Goal: Task Accomplishment & Management: Complete application form

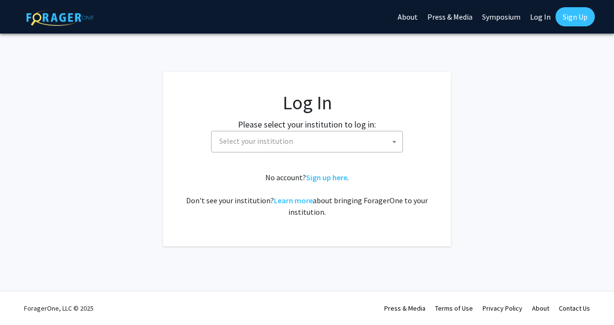
select select
click at [260, 130] on label "Please select your institution to log in:" at bounding box center [307, 124] width 138 height 13
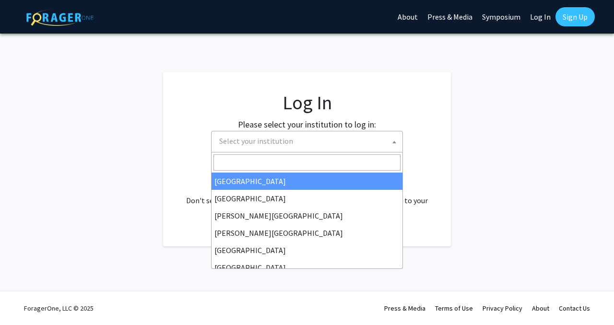
click at [261, 136] on span "Select your institution" at bounding box center [309, 142] width 187 height 20
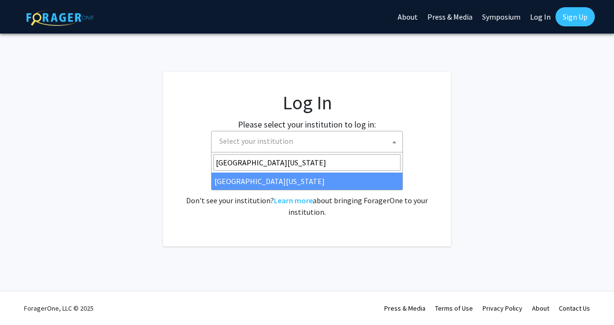
type input "university of kentucky"
select select "13"
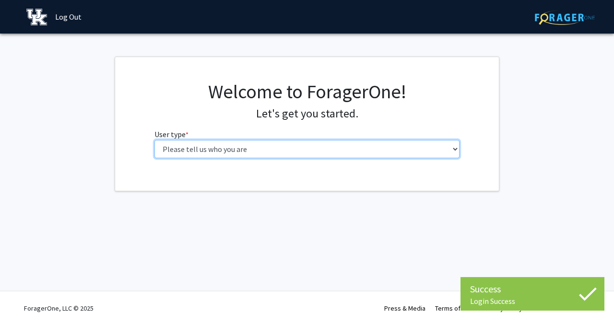
click at [366, 145] on select "Please tell us who you are Undergraduate Student Master's Student Doctoral Cand…" at bounding box center [308, 149] width 306 height 18
select select "1: undergrad"
click at [155, 140] on select "Please tell us who you are Undergraduate Student Master's Student Doctoral Cand…" at bounding box center [308, 149] width 306 height 18
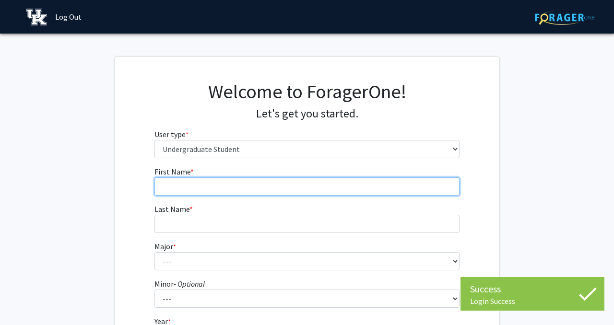
click at [423, 191] on input "First Name * required" at bounding box center [308, 187] width 306 height 18
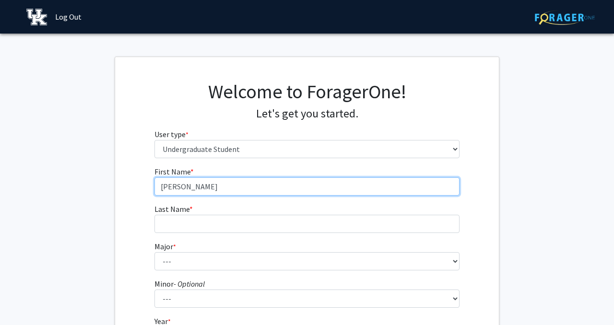
type input "[PERSON_NAME]"
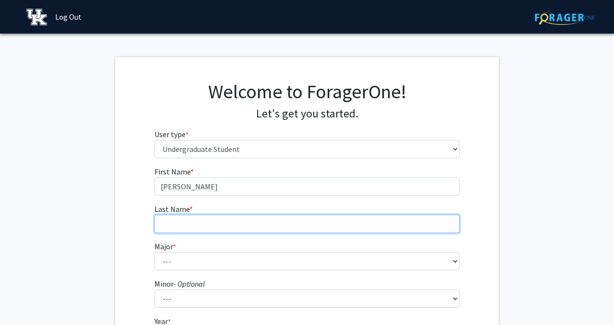
click at [372, 222] on input "Last Name * required" at bounding box center [308, 224] width 306 height 18
type input "[PERSON_NAME]"
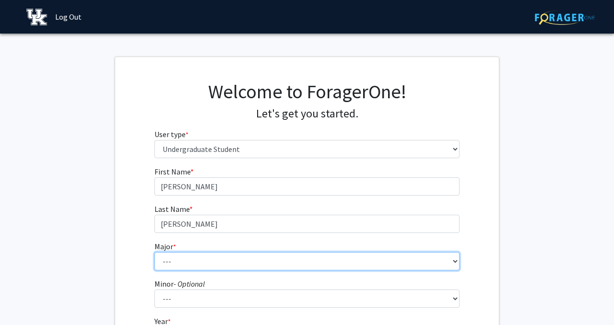
click at [281, 268] on select "--- Accounting Aerospace Engineering African American & Africana Studies Agricu…" at bounding box center [308, 261] width 306 height 18
select select "104: 941"
click at [155, 252] on select "--- Accounting Aerospace Engineering African American & Africana Studies Agricu…" at bounding box center [308, 261] width 306 height 18
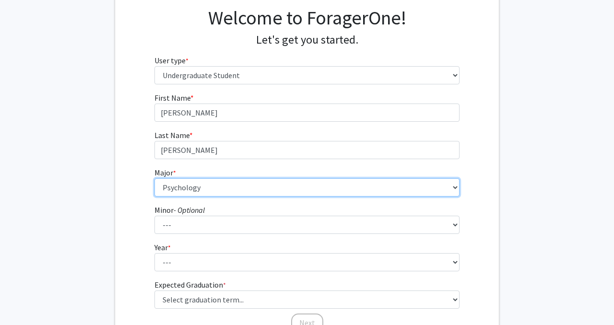
scroll to position [93, 0]
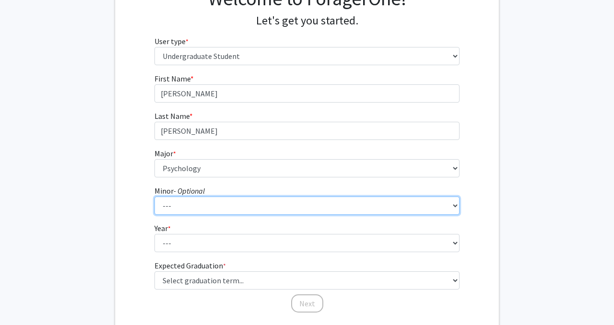
click at [216, 203] on select "--- African American & Africana Studies Agricultural Economics American Studies…" at bounding box center [308, 206] width 306 height 18
select select "20: 672"
click at [155, 197] on select "--- African American & Africana Studies Agricultural Economics American Studies…" at bounding box center [308, 206] width 306 height 18
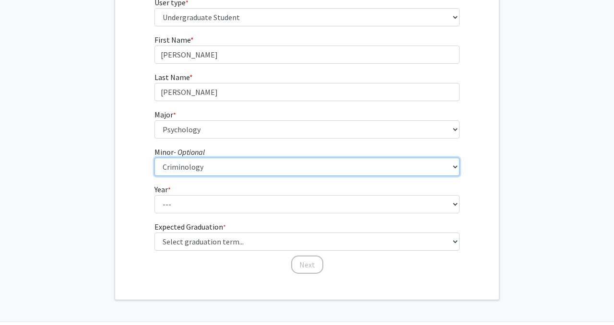
scroll to position [140, 0]
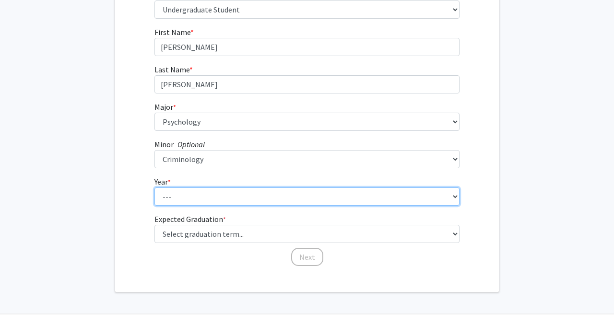
click at [213, 190] on select "--- First-year Sophomore Junior Senior Postbaccalaureate Certificate" at bounding box center [308, 197] width 306 height 18
select select "1: first-year"
click at [155, 188] on select "--- First-year Sophomore Junior Senior Postbaccalaureate Certificate" at bounding box center [308, 197] width 306 height 18
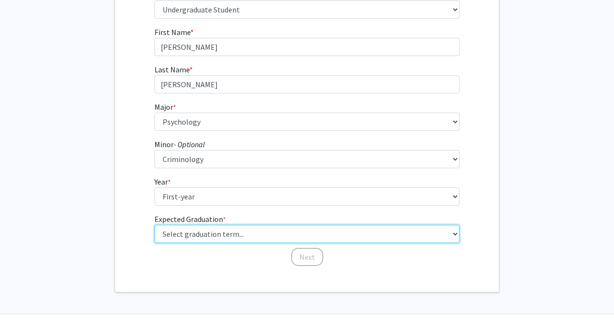
click at [214, 234] on select "Select graduation term... Spring 2025 Summer 2025 Fall 2025 Winter 2025 Spring …" at bounding box center [308, 234] width 306 height 18
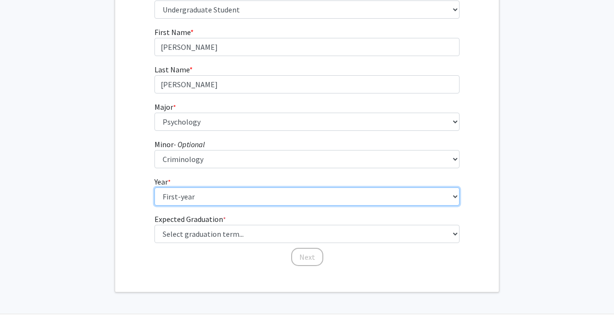
click at [210, 198] on select "--- First-year Sophomore Junior Senior Postbaccalaureate Certificate" at bounding box center [308, 197] width 306 height 18
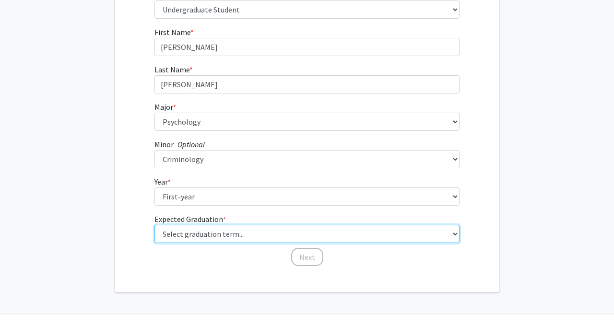
click at [176, 234] on select "Select graduation term... Spring 2025 Summer 2025 Fall 2025 Winter 2025 Spring …" at bounding box center [308, 234] width 306 height 18
select select "17: spring_2029"
click at [155, 225] on select "Select graduation term... Spring 2025 Summer 2025 Fall 2025 Winter 2025 Spring …" at bounding box center [308, 234] width 306 height 18
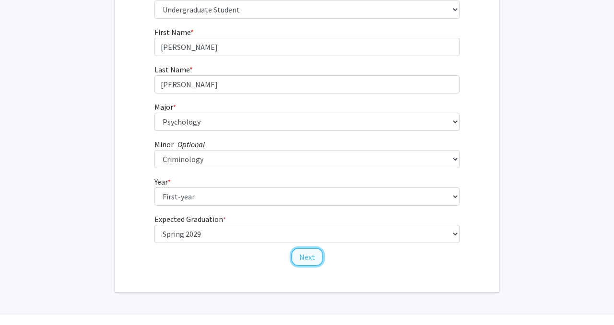
click at [311, 260] on button "Next" at bounding box center [307, 257] width 32 height 18
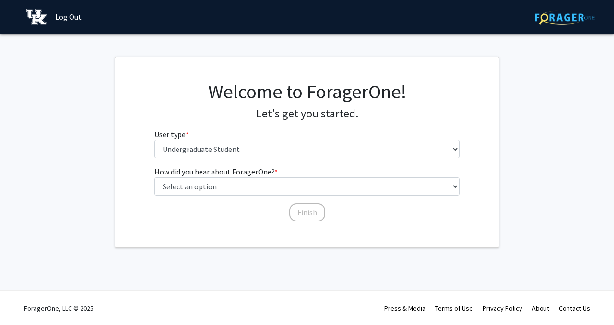
scroll to position [0, 0]
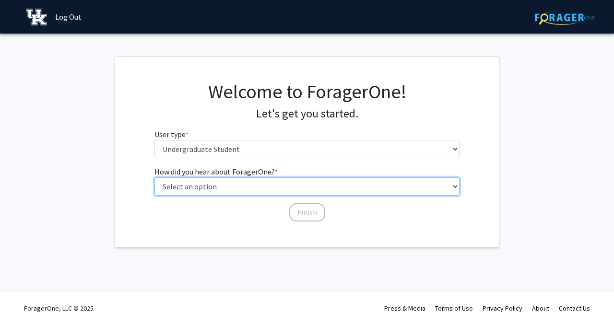
click at [244, 185] on select "Select an option Peer/student recommendation Faculty/staff recommendation Unive…" at bounding box center [308, 187] width 306 height 18
select select "2: faculty_recommendation"
click at [155, 178] on select "Select an option Peer/student recommendation Faculty/staff recommendation Unive…" at bounding box center [308, 187] width 306 height 18
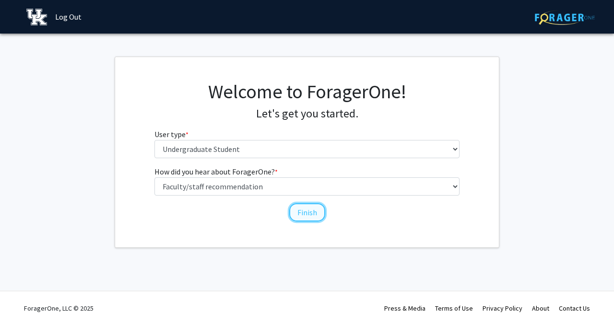
click at [314, 209] on button "Finish" at bounding box center [307, 213] width 36 height 18
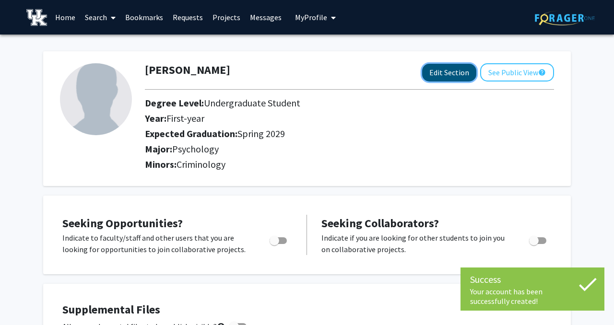
click at [450, 74] on button "Edit Section" at bounding box center [449, 73] width 54 height 18
select select "first-year"
select select "45: spring_2029"
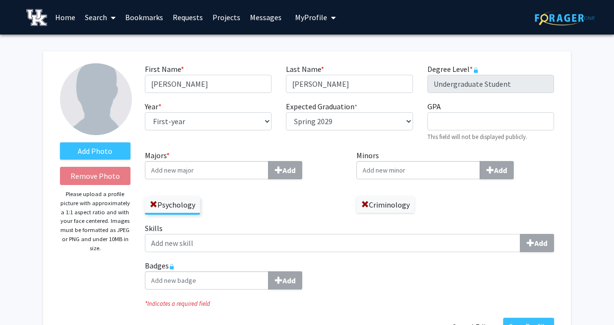
click at [241, 170] on input "Majors * Add" at bounding box center [207, 170] width 124 height 18
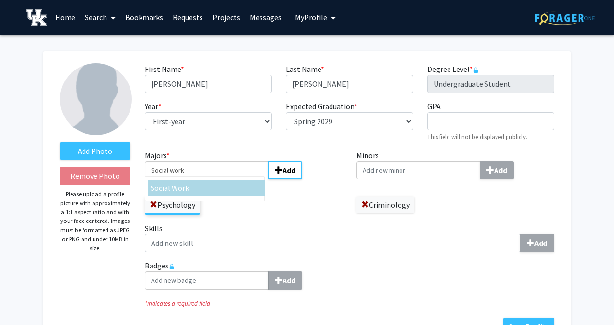
type input "Social work"
click at [181, 189] on span "Social Work" at bounding box center [170, 188] width 38 height 10
click at [181, 180] on input "Social work" at bounding box center [207, 170] width 124 height 18
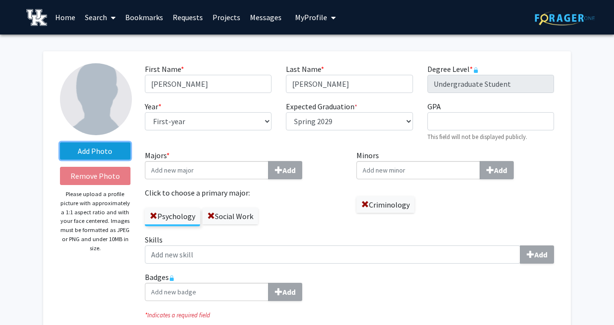
click at [105, 155] on label "Add Photo" at bounding box center [95, 151] width 71 height 17
click at [0, 0] on input "Add Photo" at bounding box center [0, 0] width 0 height 0
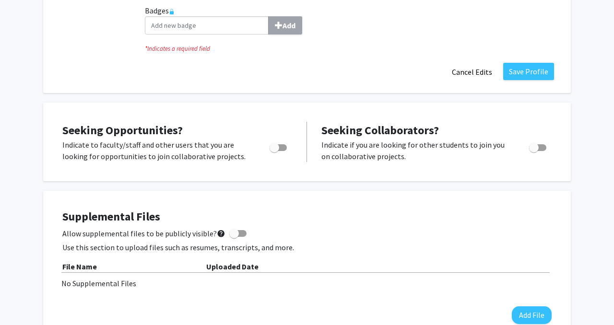
scroll to position [268, 0]
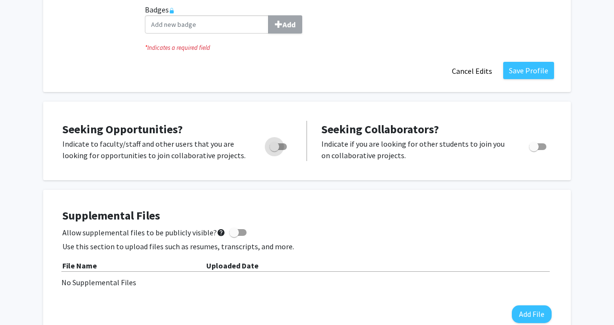
click at [278, 144] on span "Toggle" at bounding box center [275, 147] width 10 height 10
click at [275, 150] on input "Are you actively seeking opportunities?" at bounding box center [274, 150] width 0 height 0
checkbox input "true"
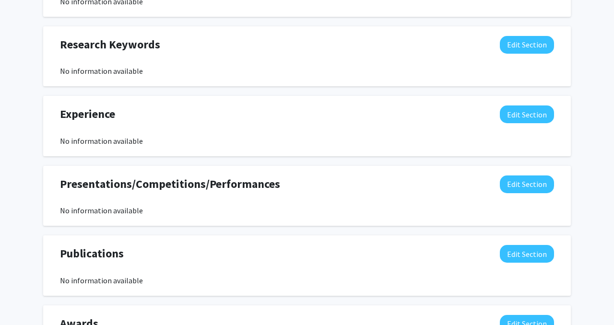
scroll to position [764, 0]
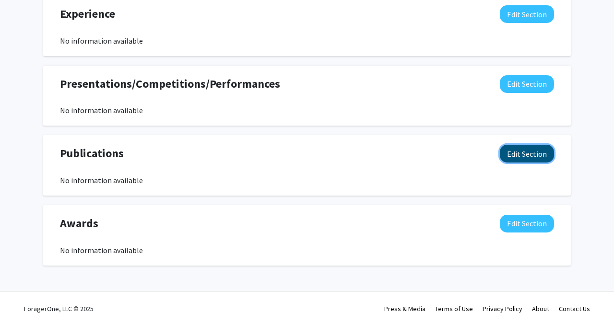
click at [531, 160] on button "Edit Section" at bounding box center [527, 154] width 54 height 18
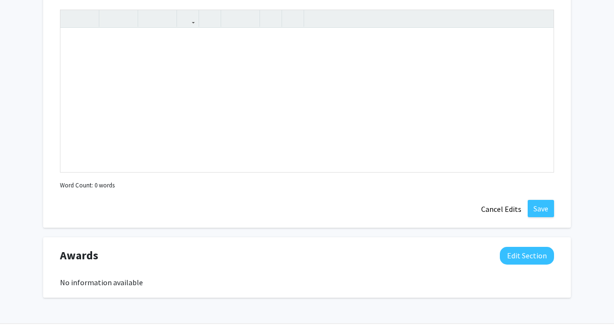
scroll to position [973, 0]
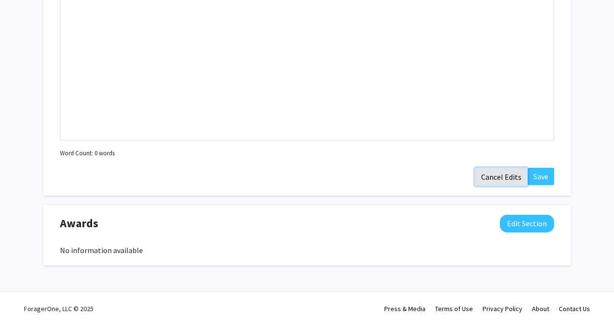
click at [505, 176] on button "Cancel Edits" at bounding box center [501, 177] width 53 height 18
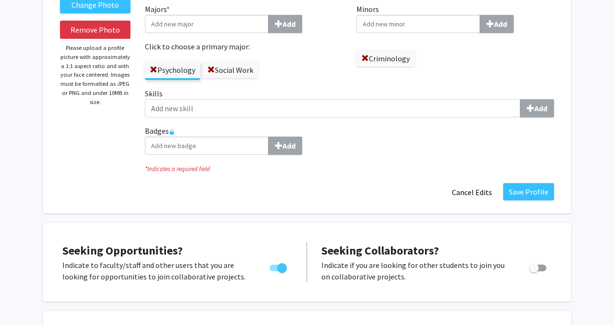
scroll to position [144, 0]
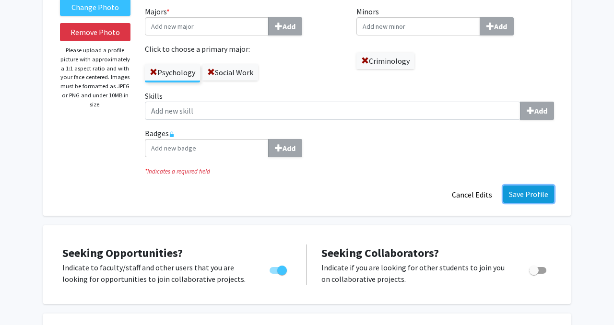
click at [525, 193] on button "Save Profile" at bounding box center [528, 194] width 51 height 17
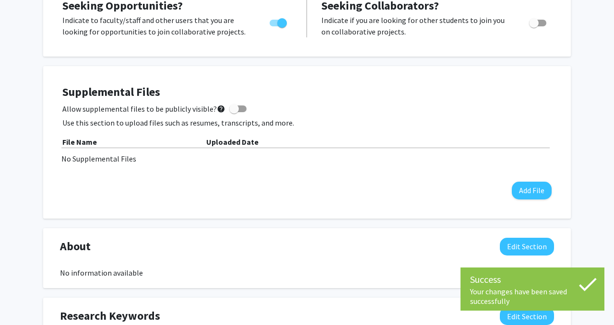
scroll to position [0, 0]
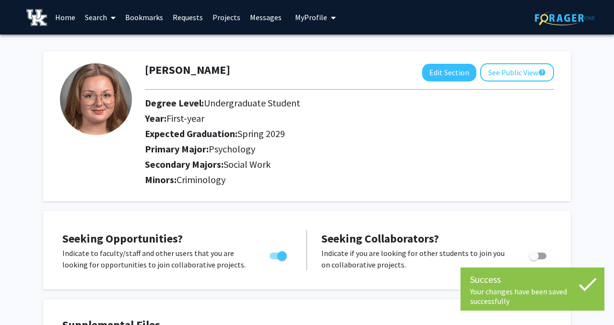
click at [70, 16] on link "Home" at bounding box center [65, 17] width 30 height 34
